Goal: Check status: Check status

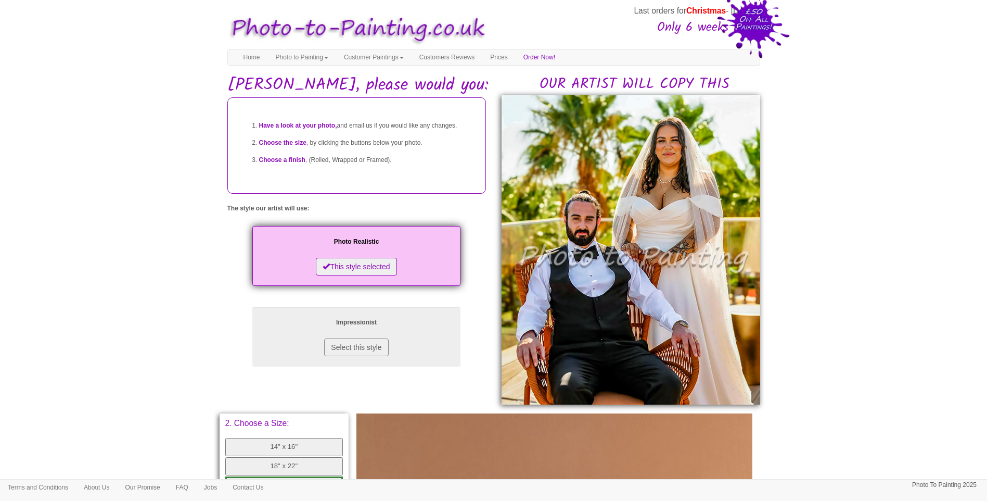
click at [137, 360] on body "Your painting - risk free Last orders for Christmas - 21st Nov Only 6 weeks lef…" at bounding box center [493, 430] width 987 height 851
click at [160, 277] on body "Your painting - risk free Last orders for Christmas - 21st Nov Only 6 weeks lef…" at bounding box center [493, 430] width 987 height 851
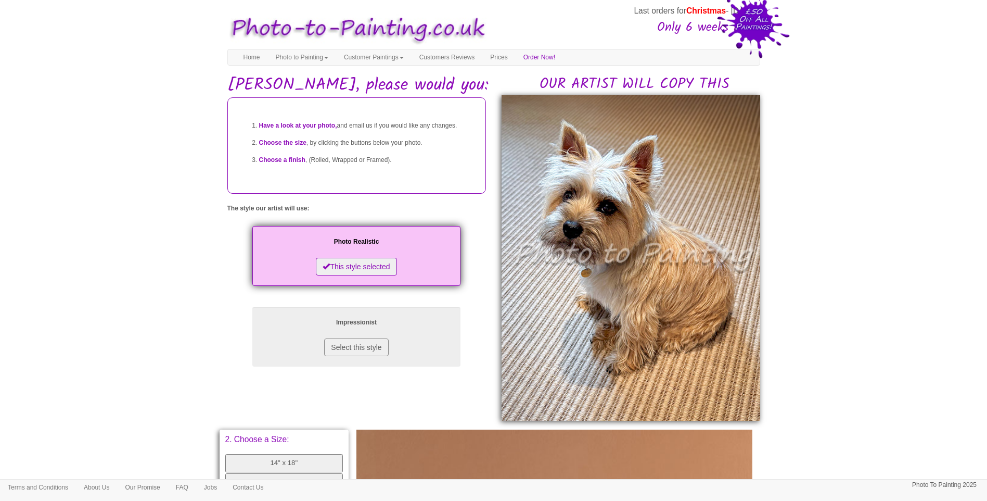
click at [924, 364] on body "Your painting - risk free Last orders for Christmas - 21st Nov Only 6 weeks lef…" at bounding box center [493, 439] width 987 height 868
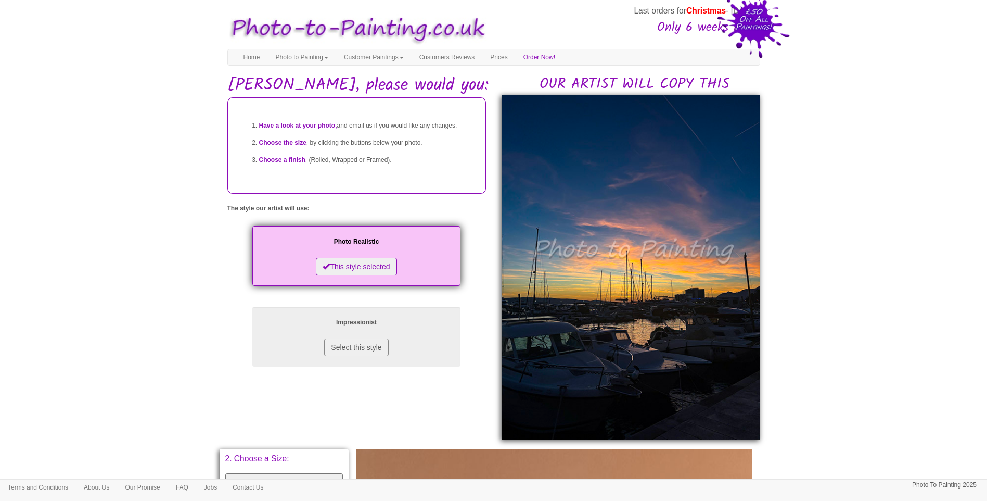
click at [851, 326] on body "Your painting - risk free Last orders for Christmas - [DATE] Only 6 weeks left!…" at bounding box center [493, 448] width 987 height 887
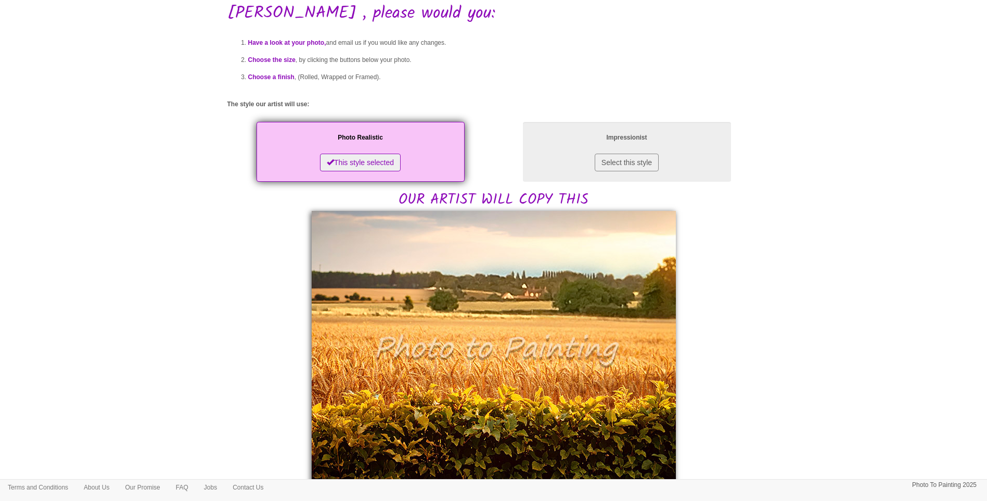
scroll to position [173, 0]
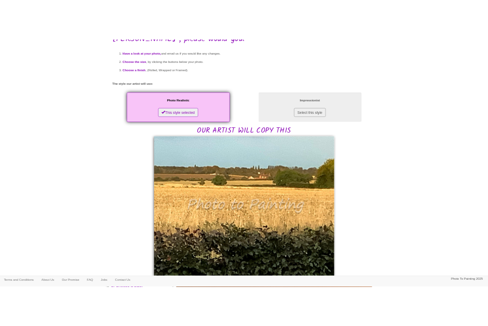
scroll to position [173, 0]
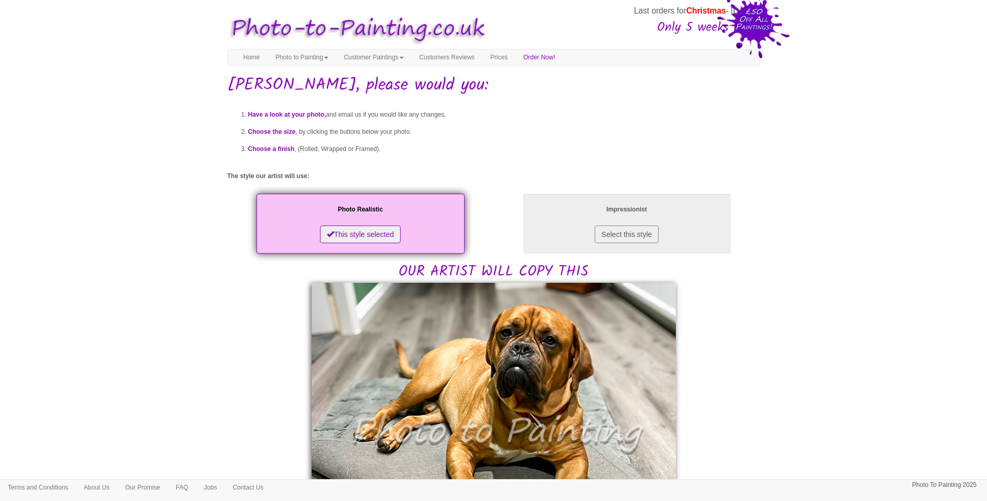
drag, startPoint x: 836, startPoint y: 327, endPoint x: 690, endPoint y: 352, distance: 148.4
